Goal: Navigation & Orientation: Find specific page/section

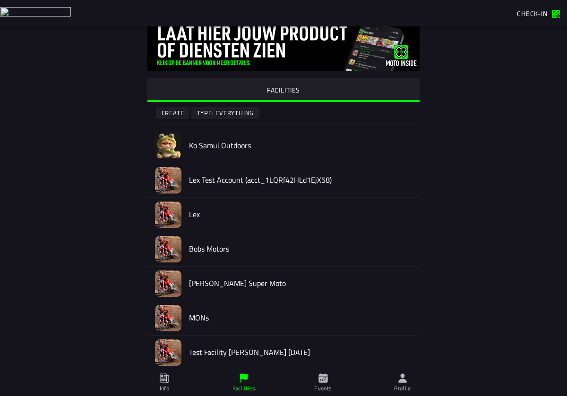
scroll to position [9, 0]
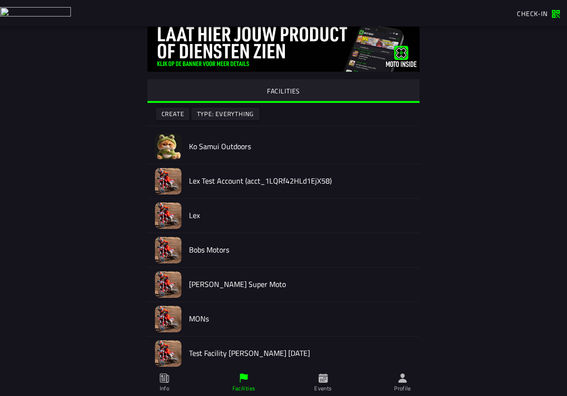
click at [164, 379] on icon at bounding box center [164, 378] width 10 height 10
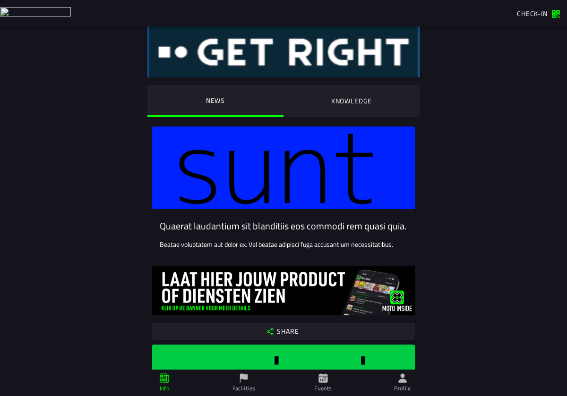
scroll to position [2, 0]
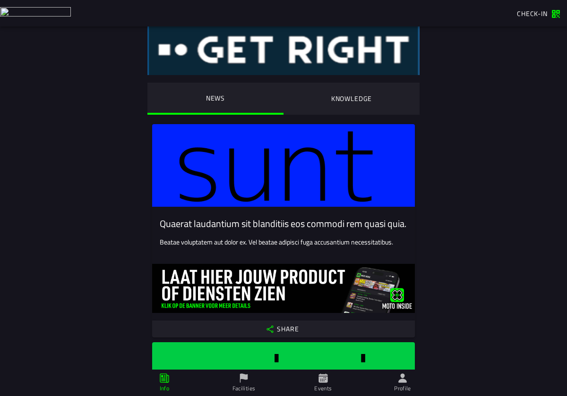
click at [295, 327] on span "Share" at bounding box center [283, 329] width 248 height 9
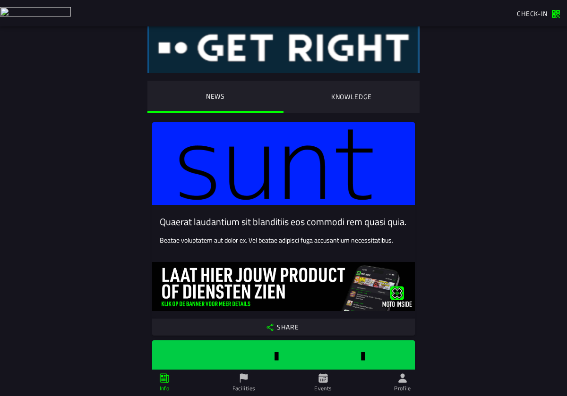
scroll to position [5, 0]
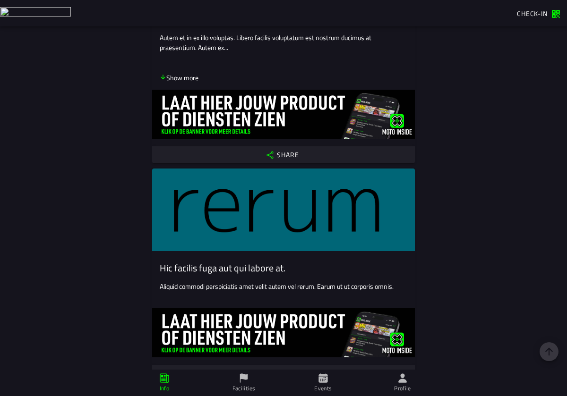
scroll to position [1439, 0]
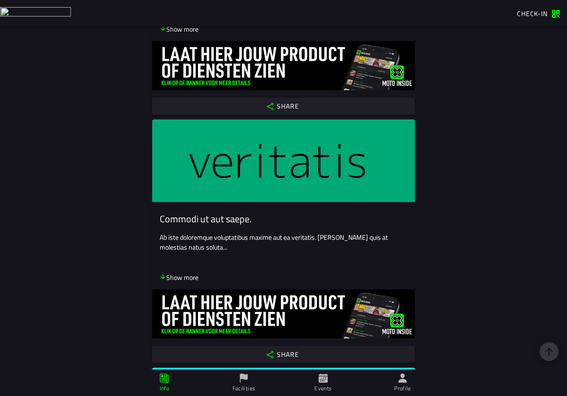
scroll to position [727, 0]
